Goal: Task Accomplishment & Management: Manage account settings

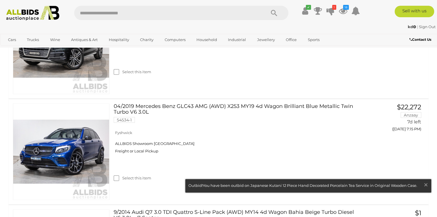
scroll to position [1274, 0]
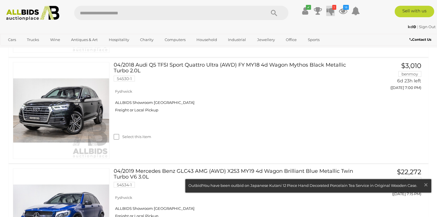
click at [334, 7] on icon "1" at bounding box center [334, 7] width 4 height 5
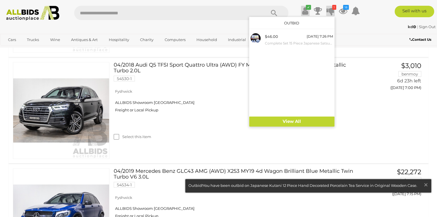
click at [308, 8] on icon "✔" at bounding box center [308, 7] width 5 height 5
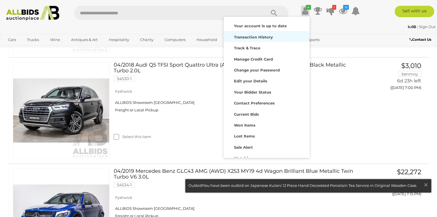
click at [256, 37] on strong "Transaction History" at bounding box center [253, 37] width 39 height 5
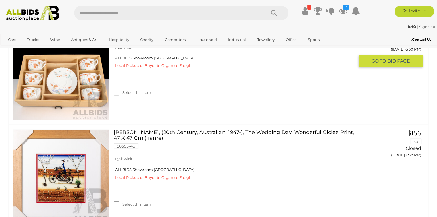
scroll to position [1575, 0]
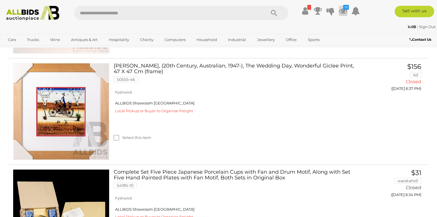
click at [344, 7] on icon "18" at bounding box center [346, 7] width 6 height 5
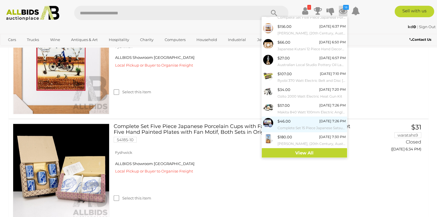
scroll to position [1632, 0]
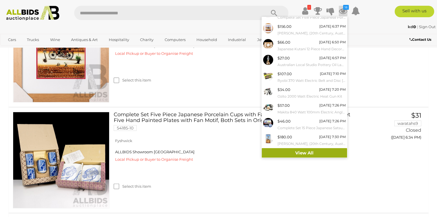
click at [307, 153] on link "View All" at bounding box center [304, 153] width 85 height 10
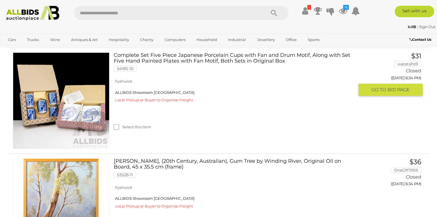
scroll to position [1691, 0]
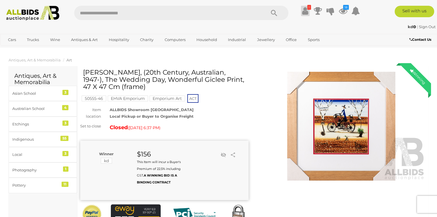
click at [308, 7] on icon "!" at bounding box center [310, 7] width 4 height 5
